Goal: Information Seeking & Learning: Find specific fact

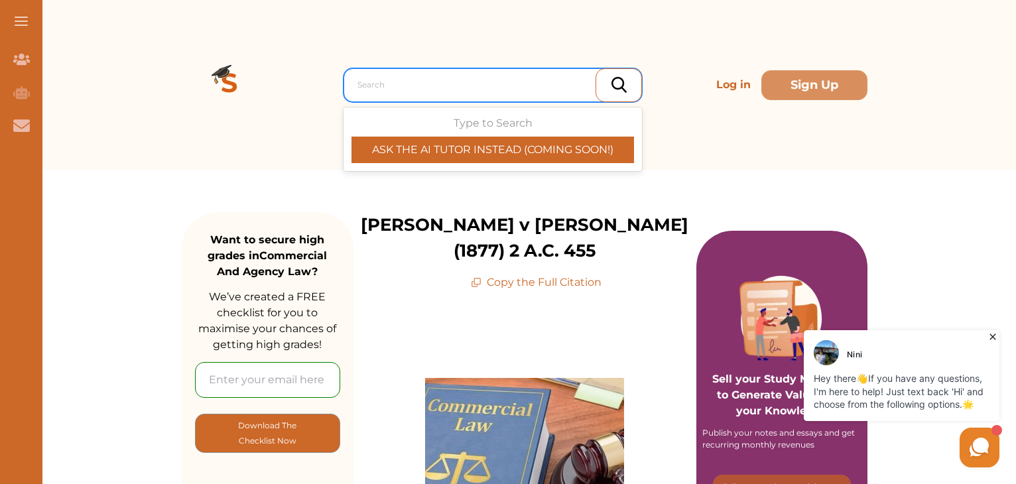
click at [442, 70] on div "Search" at bounding box center [492, 85] width 298 height 34
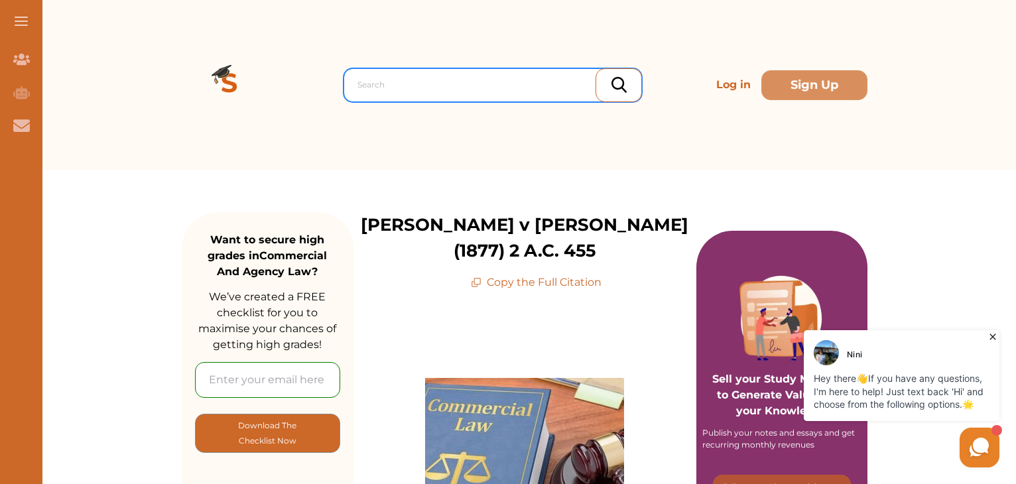
drag, startPoint x: 443, startPoint y: 86, endPoint x: 402, endPoint y: 78, distance: 41.9
drag, startPoint x: 402, startPoint y: 78, endPoint x: 390, endPoint y: 66, distance: 16.4
drag, startPoint x: 510, startPoint y: 86, endPoint x: 462, endPoint y: 88, distance: 47.8
drag, startPoint x: 462, startPoint y: 88, endPoint x: 424, endPoint y: 78, distance: 39.9
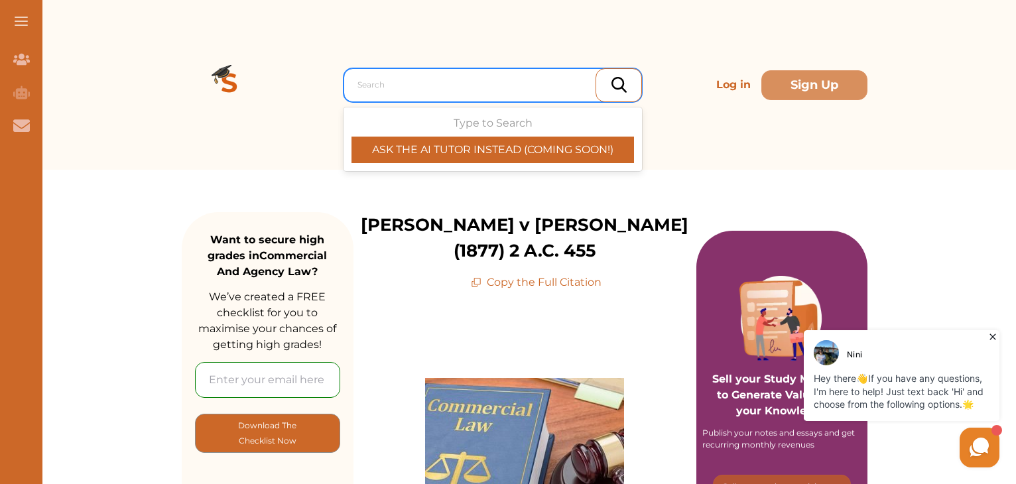
drag, startPoint x: 422, startPoint y: 78, endPoint x: 430, endPoint y: 82, distance: 8.6
click at [477, 84] on div at bounding box center [495, 85] width 277 height 19
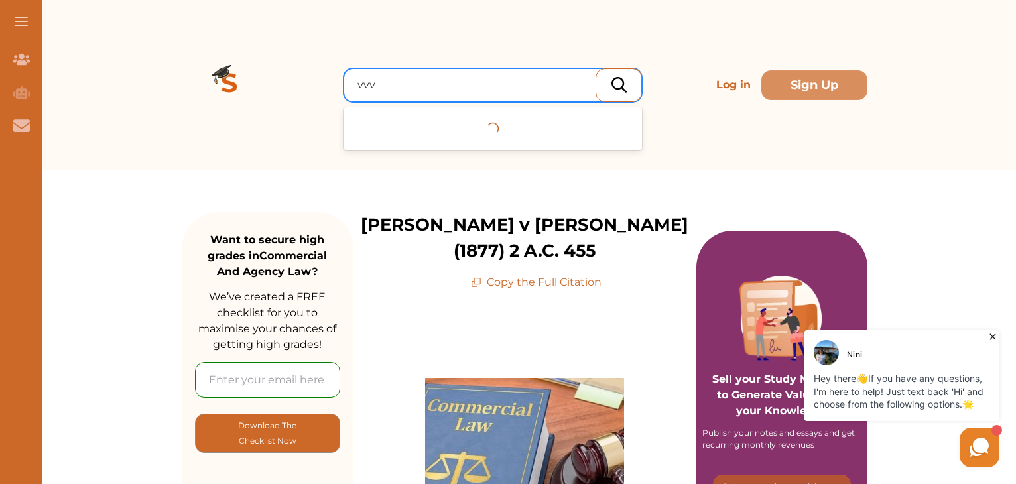
paste input ": Bowes v Shand (1877) 2 App Cas 455"
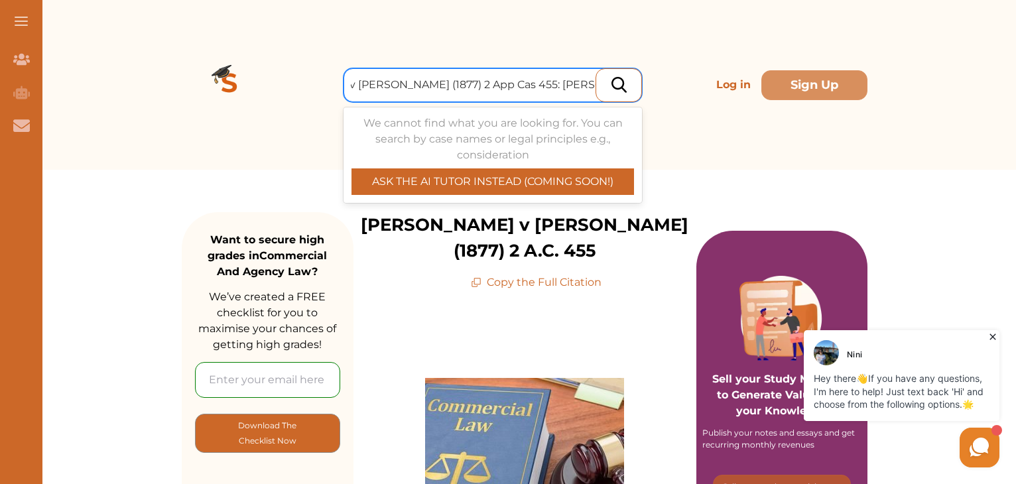
click at [525, 92] on input "vvv: Bowes v Shand (1877) 2 App Cas 455: Bowes v Shand (1877) 2 App Cas 455" at bounding box center [437, 85] width 409 height 16
click at [554, 90] on input "vvv: Bowes v Shand (1877) 2 App Cas 455: Bowes v Shanaad (1877) 2 App Cas 455" at bounding box center [443, 85] width 421 height 16
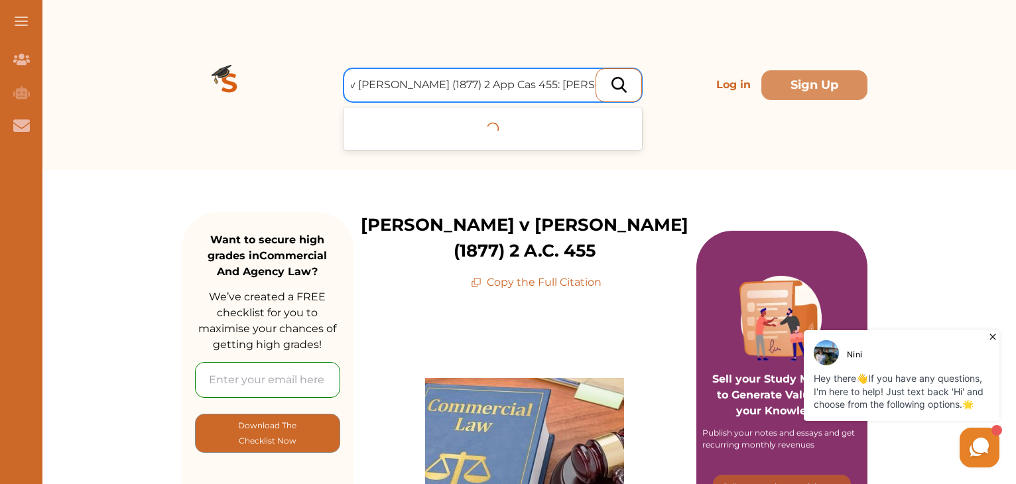
type input "vvv: Bowes v Shand (1877) 2 App Cas 455: Bowes v Shanaad aaaaSA877) 2 App Cas 4…"
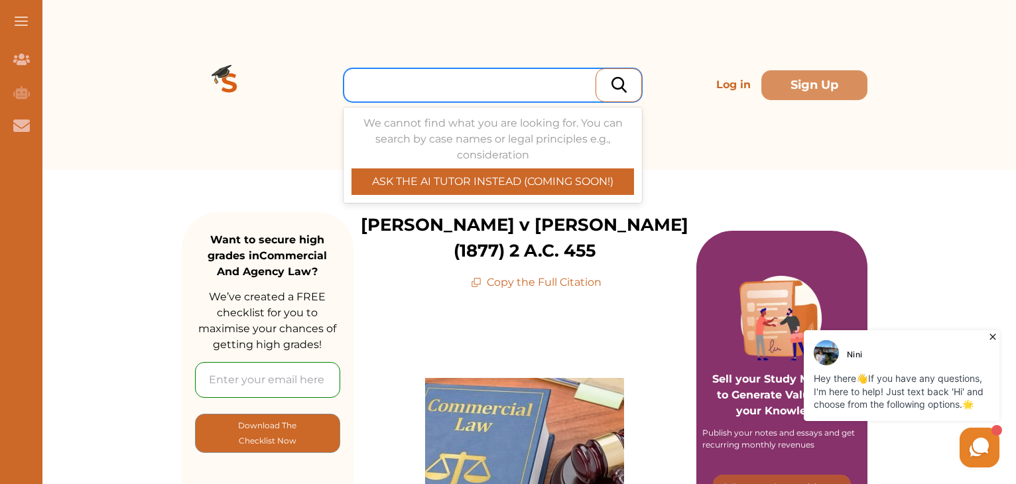
scroll to position [0, 0]
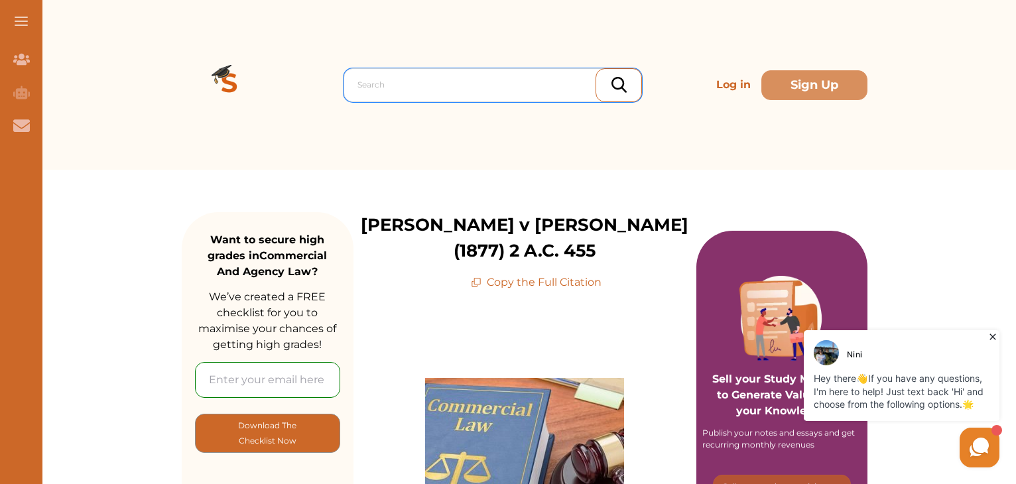
drag, startPoint x: 520, startPoint y: 73, endPoint x: 275, endPoint y: 81, distance: 244.7
click at [275, 81] on div "Search Log in Sign Up" at bounding box center [524, 85] width 685 height 170
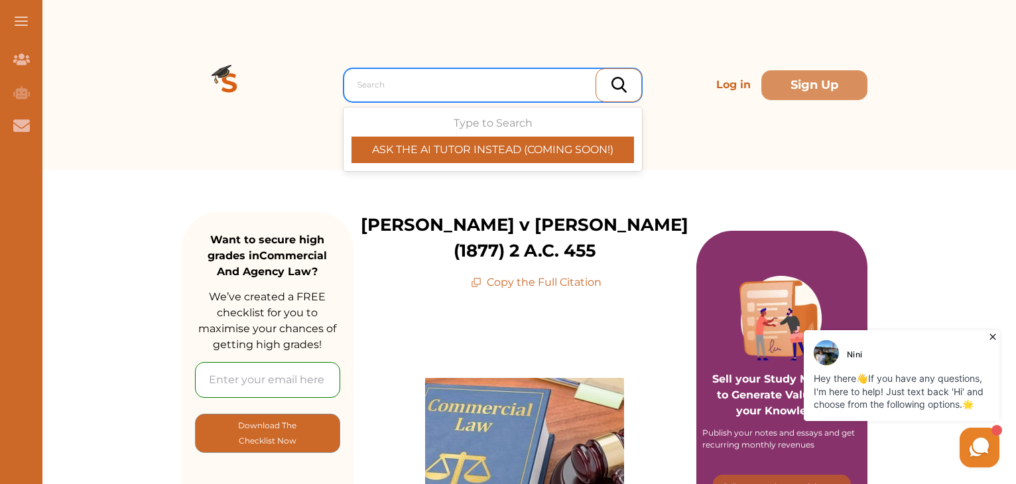
drag, startPoint x: 408, startPoint y: 80, endPoint x: 387, endPoint y: 86, distance: 21.4
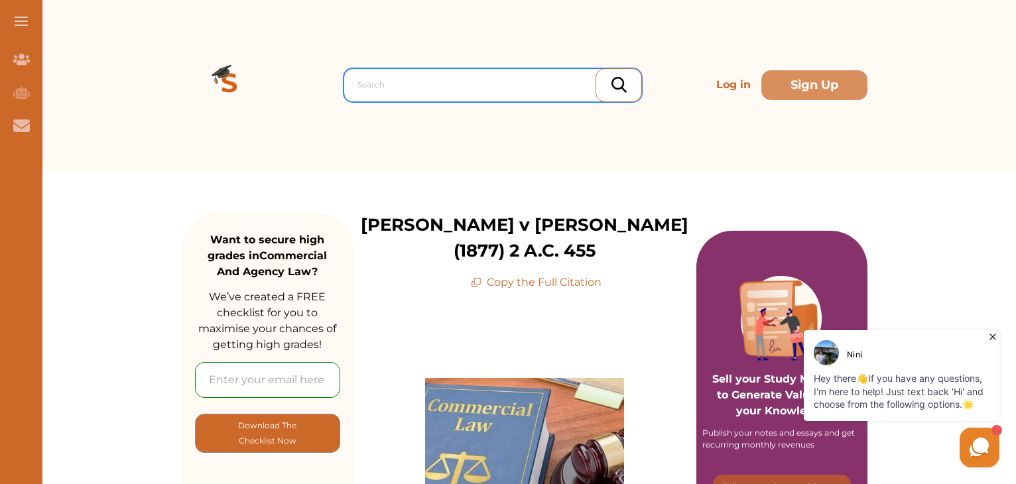
drag, startPoint x: 387, startPoint y: 86, endPoint x: 421, endPoint y: 92, distance: 34.3
